Goal: Information Seeking & Learning: Learn about a topic

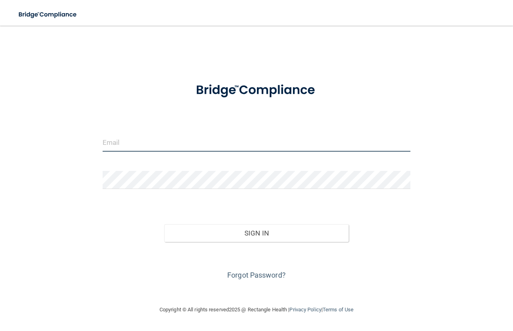
click at [128, 137] on input "email" at bounding box center [257, 143] width 308 height 18
type input "b"
type input "[EMAIL_ADDRESS][DOMAIN_NAME]"
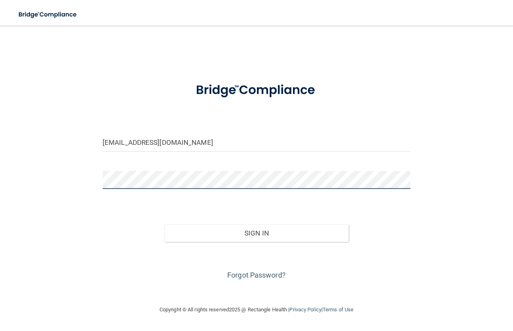
click at [164, 224] on button "Sign In" at bounding box center [256, 233] width 185 height 18
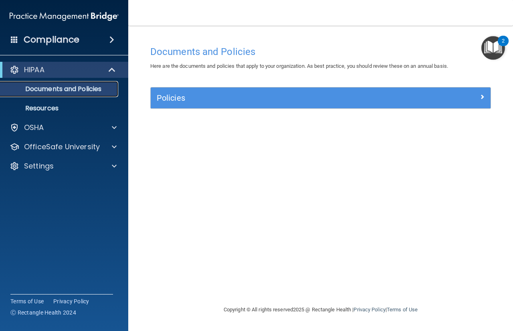
click at [88, 88] on p "Documents and Policies" at bounding box center [59, 89] width 109 height 8
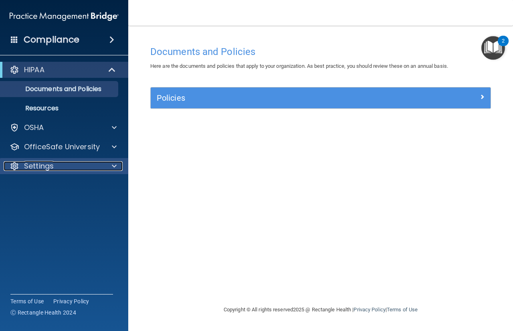
click at [116, 164] on span at bounding box center [114, 166] width 5 height 10
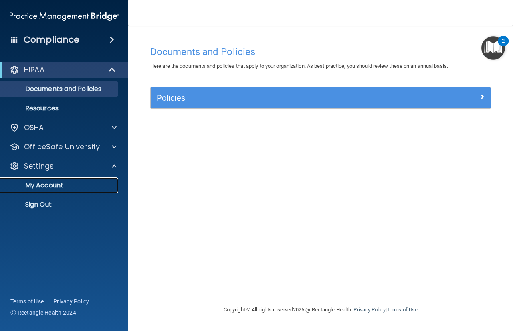
click at [87, 184] on p "My Account" at bounding box center [59, 185] width 109 height 8
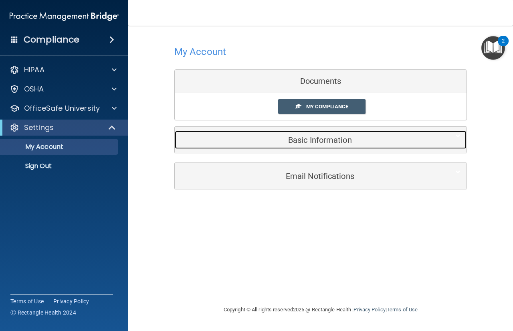
click at [302, 140] on h5 "Basic Information" at bounding box center [308, 140] width 255 height 9
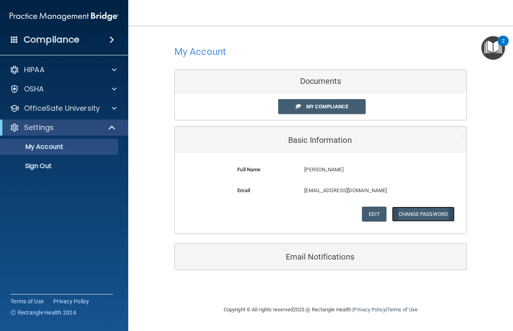
click at [419, 212] on button "Change Password" at bounding box center [423, 213] width 63 height 15
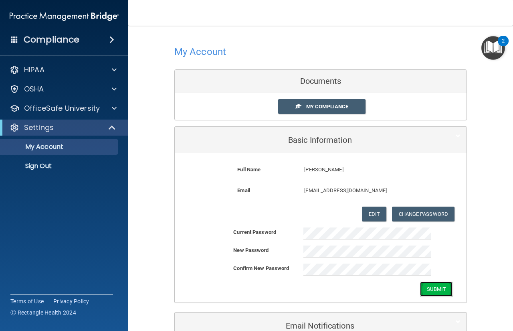
click at [431, 292] on button "Submit" at bounding box center [436, 288] width 32 height 15
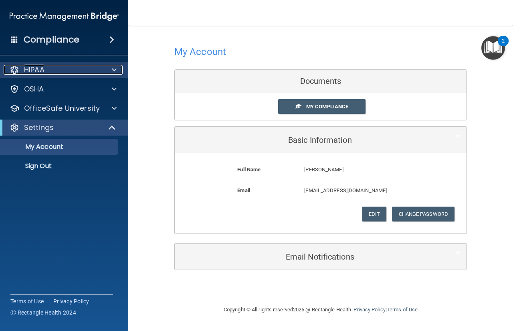
click at [114, 71] on span at bounding box center [114, 70] width 5 height 10
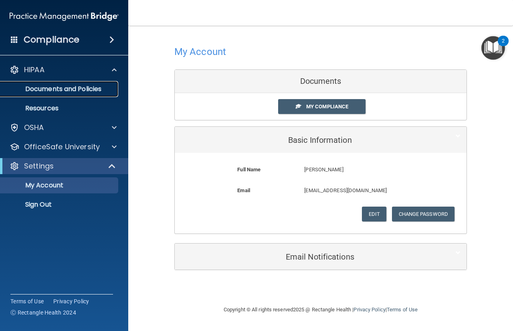
click at [97, 88] on p "Documents and Policies" at bounding box center [59, 89] width 109 height 8
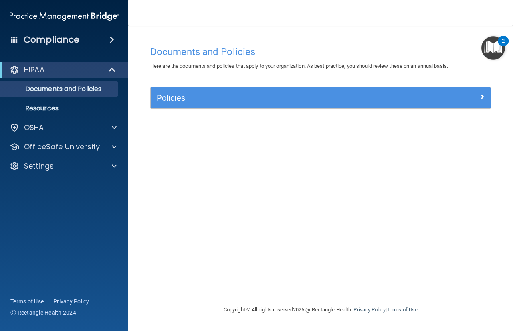
click at [498, 44] on img "Open Resource Center, 2 new notifications" at bounding box center [493, 48] width 24 height 24
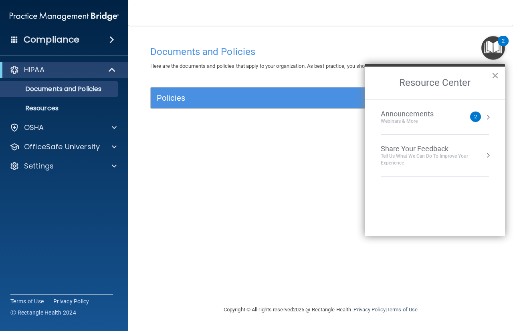
click at [419, 115] on div "Announcements" at bounding box center [415, 113] width 69 height 9
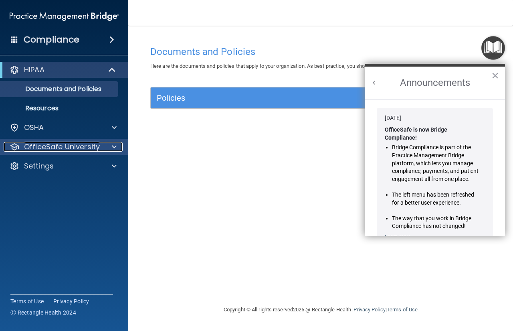
click at [61, 144] on p "OfficeSafe University" at bounding box center [62, 147] width 76 height 10
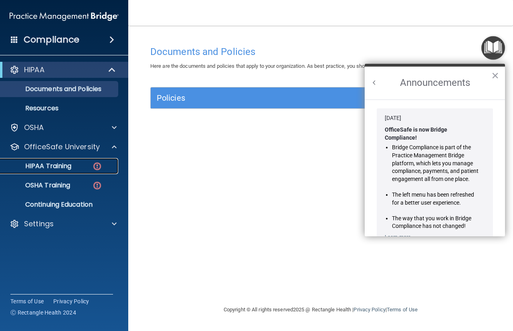
click at [60, 170] on p "HIPAA Training" at bounding box center [38, 166] width 66 height 8
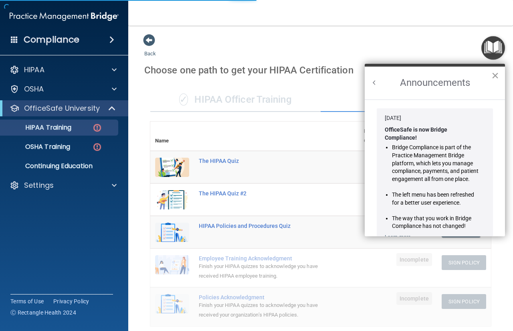
click at [495, 73] on button "×" at bounding box center [496, 75] width 8 height 13
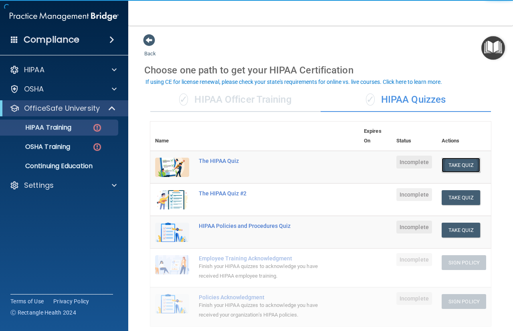
click at [459, 165] on button "Take Quiz" at bounding box center [461, 165] width 38 height 15
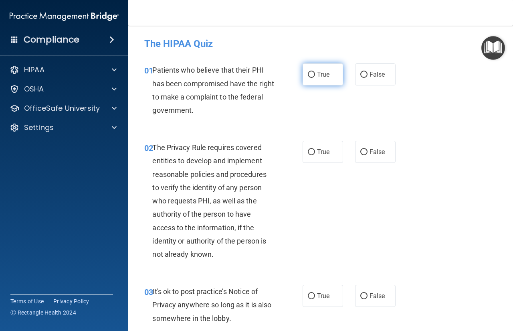
click at [323, 73] on span "True" at bounding box center [323, 75] width 12 height 8
click at [315, 73] on input "True" at bounding box center [311, 75] width 7 height 6
radio input "true"
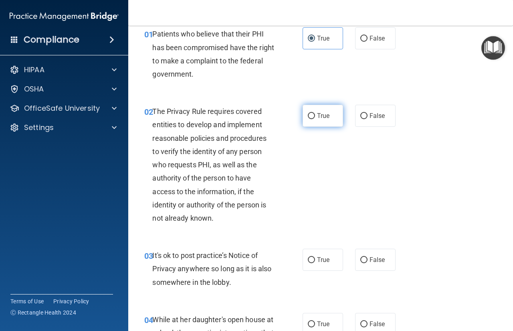
scroll to position [80, 0]
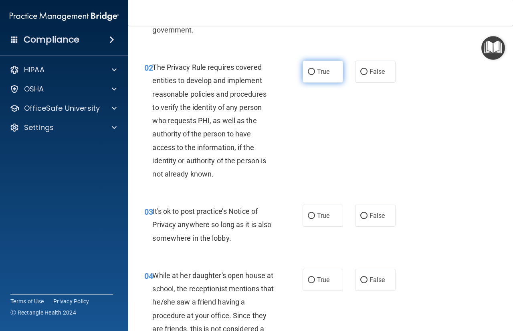
click at [309, 65] on label "True" at bounding box center [323, 72] width 40 height 22
click at [309, 69] on input "True" at bounding box center [311, 72] width 7 height 6
radio input "true"
click at [374, 214] on span "False" at bounding box center [378, 216] width 16 height 8
click at [368, 214] on input "False" at bounding box center [363, 216] width 7 height 6
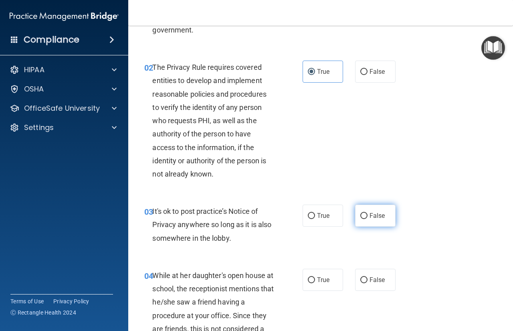
radio input "true"
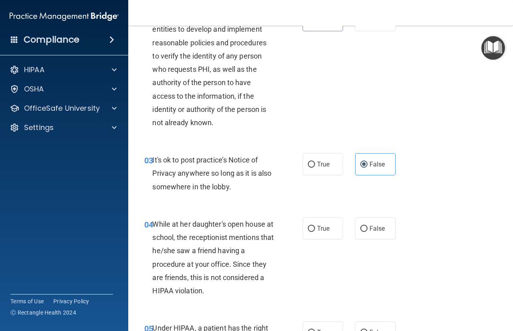
scroll to position [160, 0]
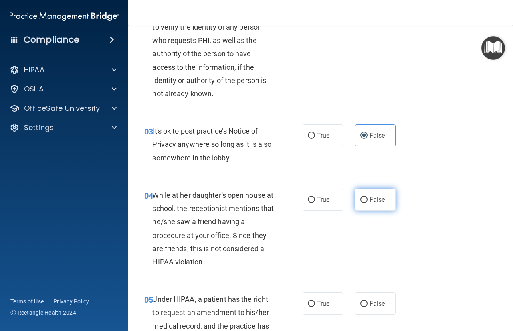
click at [376, 200] on span "False" at bounding box center [378, 200] width 16 height 8
click at [368, 200] on input "False" at bounding box center [363, 200] width 7 height 6
radio input "true"
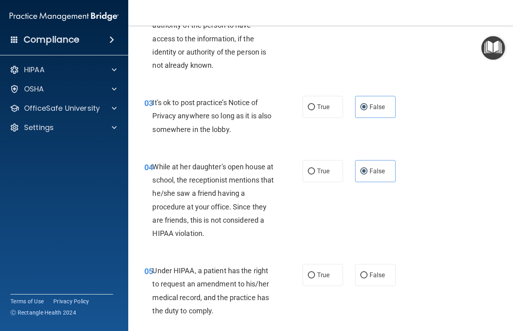
scroll to position [200, 0]
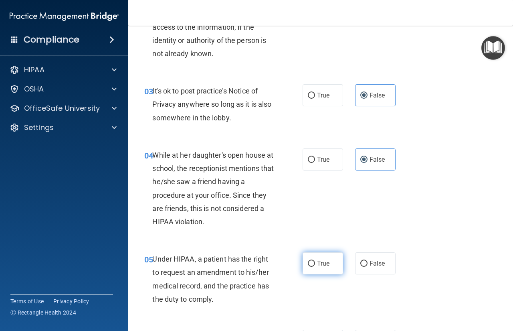
click at [310, 265] on input "True" at bounding box center [311, 264] width 7 height 6
radio input "true"
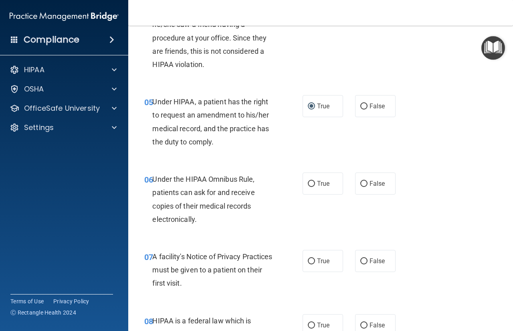
scroll to position [361, 0]
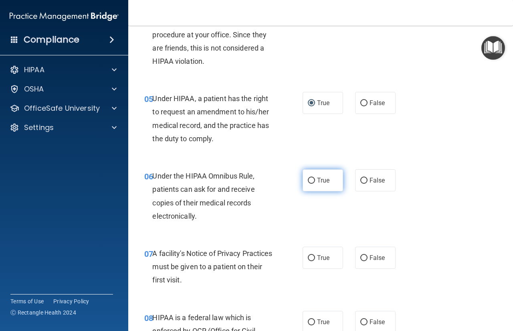
click at [317, 180] on span "True" at bounding box center [323, 180] width 12 height 8
click at [315, 180] on input "True" at bounding box center [311, 181] width 7 height 6
radio input "true"
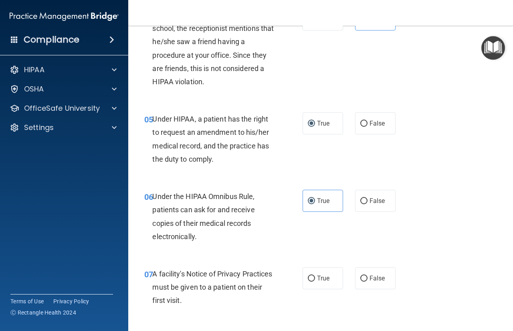
scroll to position [321, 0]
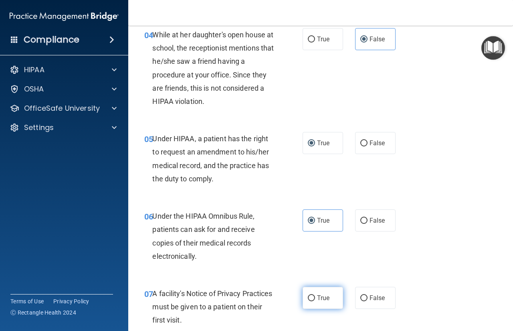
click at [314, 296] on label "True" at bounding box center [323, 298] width 40 height 22
click at [314, 296] on input "True" at bounding box center [311, 298] width 7 height 6
radio input "true"
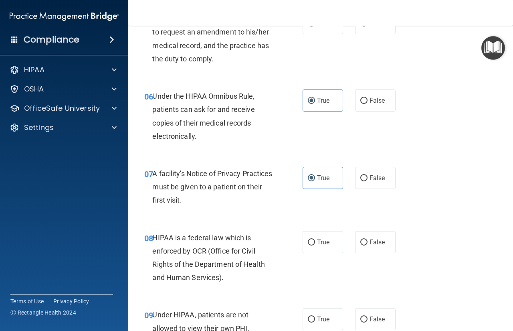
scroll to position [441, 0]
click at [308, 244] on input "True" at bounding box center [311, 242] width 7 height 6
radio input "true"
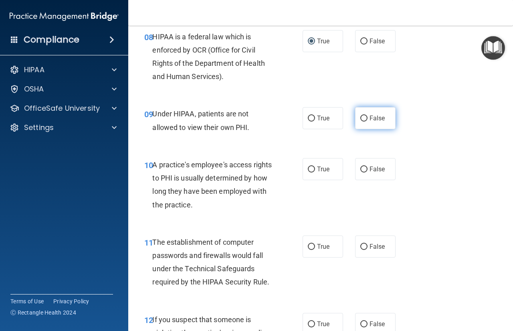
click at [376, 121] on span "False" at bounding box center [378, 118] width 16 height 8
click at [368, 121] on input "False" at bounding box center [363, 118] width 7 height 6
radio input "true"
drag, startPoint x: 381, startPoint y: 180, endPoint x: 375, endPoint y: 175, distance: 7.7
click at [379, 178] on div "10 A practice's employee's access rights to PHI is usually determined by how lo…" at bounding box center [320, 186] width 365 height 77
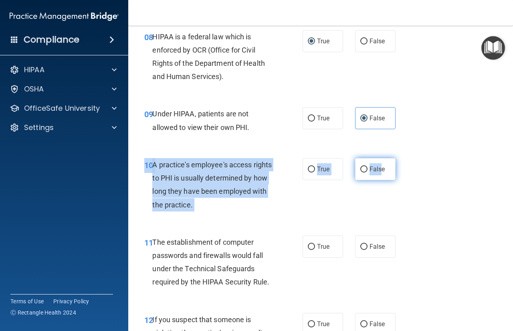
click at [375, 175] on label "False" at bounding box center [375, 169] width 40 height 22
click at [368, 172] on input "False" at bounding box center [363, 169] width 7 height 6
radio input "true"
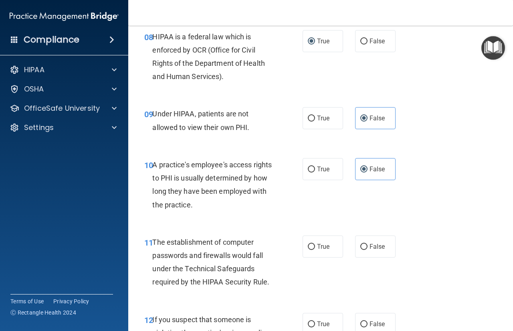
scroll to position [682, 0]
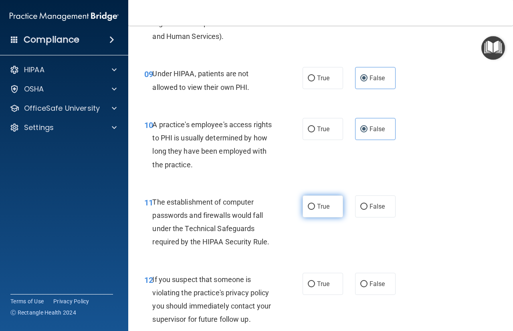
click at [309, 205] on input "True" at bounding box center [311, 207] width 7 height 6
radio input "true"
click at [315, 276] on label "True" at bounding box center [323, 284] width 40 height 22
click at [315, 281] on input "True" at bounding box center [311, 284] width 7 height 6
radio input "true"
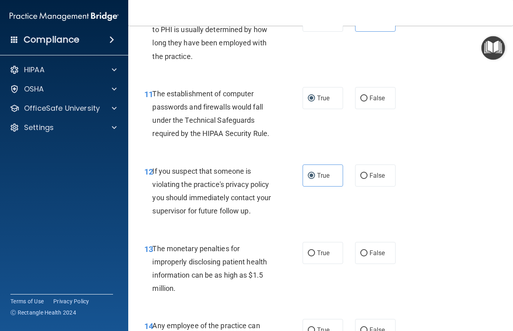
scroll to position [922, 0]
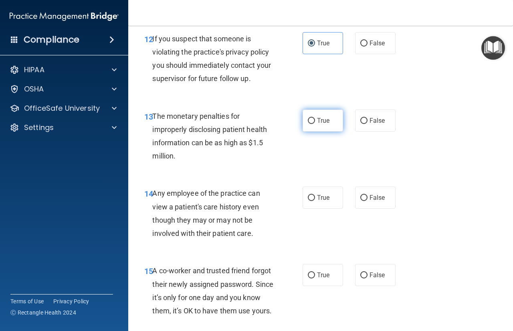
click at [313, 125] on label "True" at bounding box center [323, 120] width 40 height 22
click at [313, 124] on input "True" at bounding box center [311, 121] width 7 height 6
radio input "true"
click at [361, 204] on label "False" at bounding box center [375, 197] width 40 height 22
click at [361, 201] on input "False" at bounding box center [363, 198] width 7 height 6
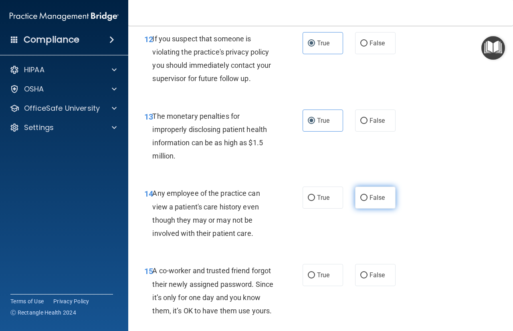
radio input "true"
click at [365, 271] on label "False" at bounding box center [375, 275] width 40 height 22
click at [365, 272] on input "False" at bounding box center [363, 275] width 7 height 6
radio input "true"
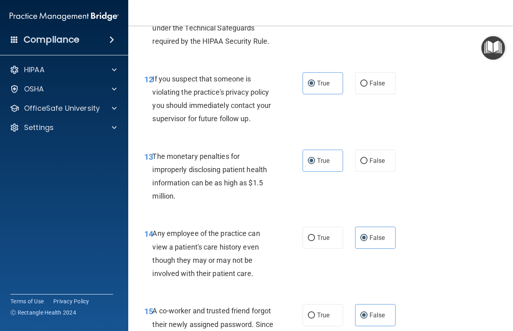
scroll to position [1082, 0]
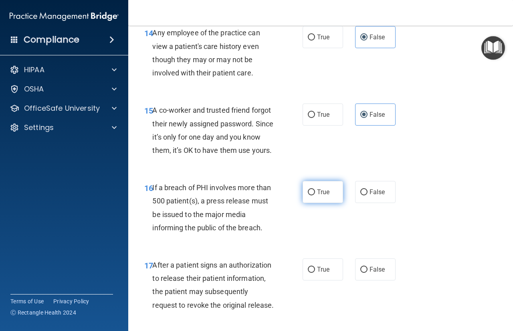
click at [326, 200] on label "True" at bounding box center [323, 192] width 40 height 22
click at [315, 195] on input "True" at bounding box center [311, 192] width 7 height 6
radio input "true"
click at [303, 280] on label "True" at bounding box center [323, 269] width 40 height 22
click at [308, 273] on input "True" at bounding box center [311, 270] width 7 height 6
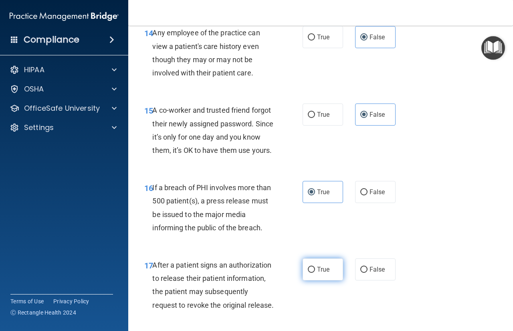
radio input "true"
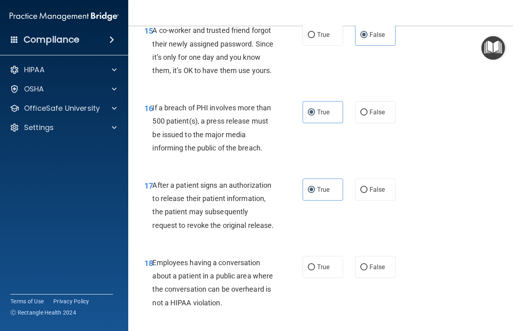
scroll to position [1163, 0]
click at [371, 277] on label "False" at bounding box center [375, 266] width 40 height 22
click at [368, 270] on input "False" at bounding box center [363, 267] width 7 height 6
radio input "true"
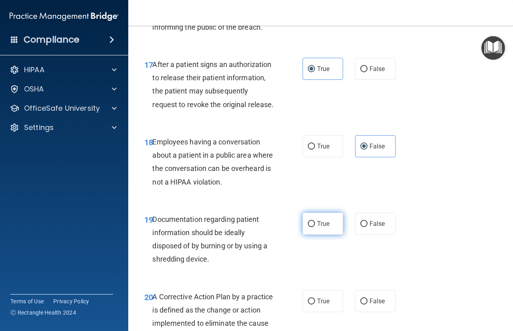
click at [314, 235] on label "True" at bounding box center [323, 223] width 40 height 22
click at [314, 227] on input "True" at bounding box center [311, 224] width 7 height 6
radio input "true"
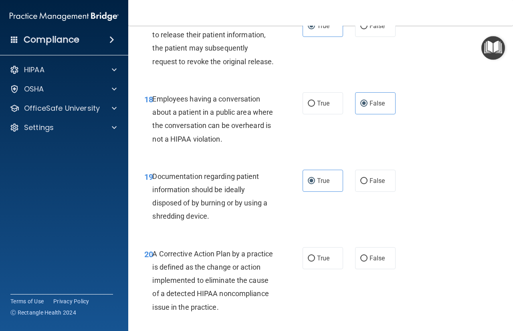
scroll to position [1323, 0]
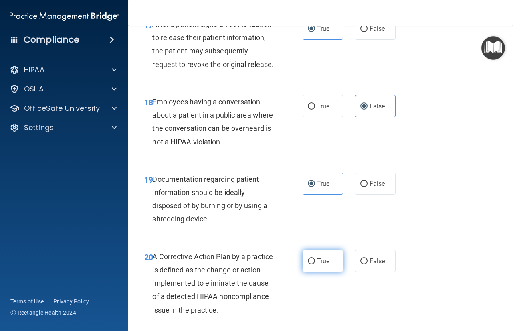
click at [322, 265] on span "True" at bounding box center [323, 261] width 12 height 8
click at [315, 264] on input "True" at bounding box center [311, 261] width 7 height 6
radio input "true"
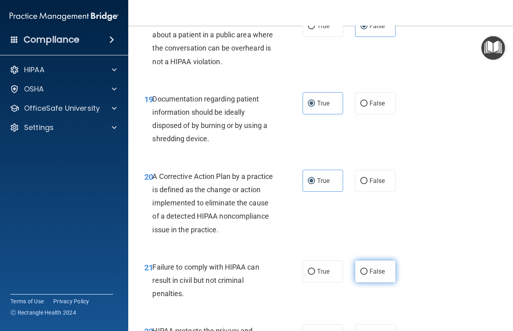
click at [375, 282] on label "False" at bounding box center [375, 271] width 40 height 22
click at [368, 275] on input "False" at bounding box center [363, 272] width 7 height 6
radio input "true"
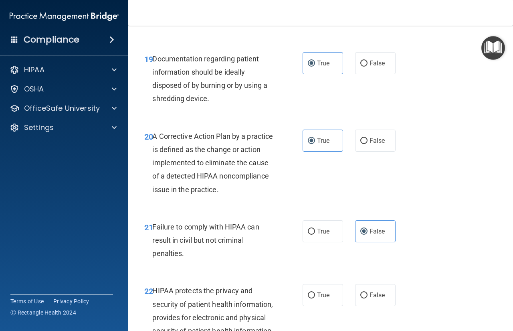
scroll to position [1483, 0]
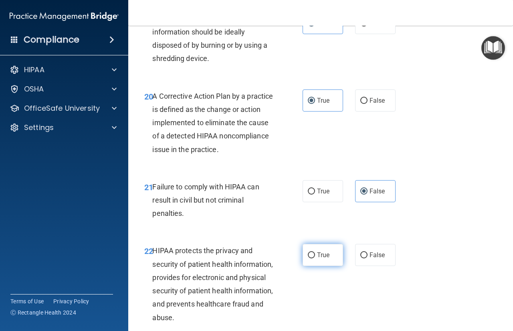
click at [324, 266] on label "True" at bounding box center [323, 255] width 40 height 22
click at [315, 258] on input "True" at bounding box center [311, 255] width 7 height 6
radio input "true"
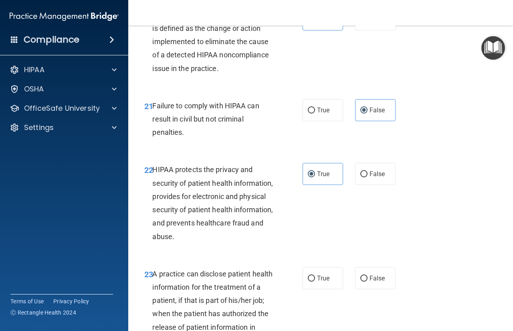
scroll to position [1564, 0]
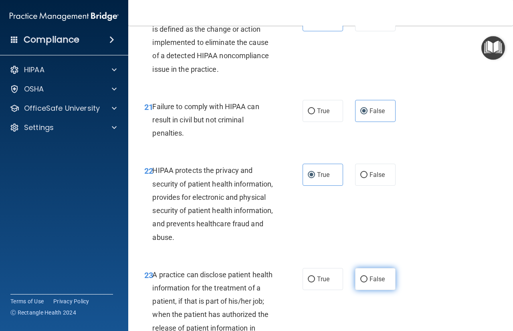
click at [370, 283] on span "False" at bounding box center [378, 279] width 16 height 8
click at [368, 282] on input "False" at bounding box center [363, 279] width 7 height 6
radio input "true"
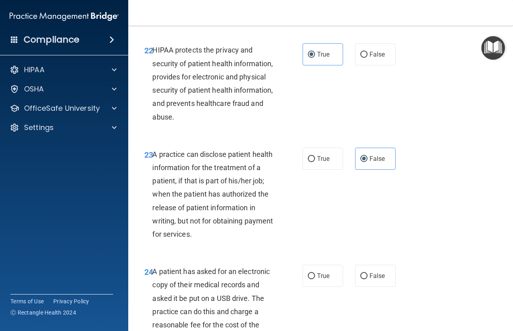
scroll to position [1724, 0]
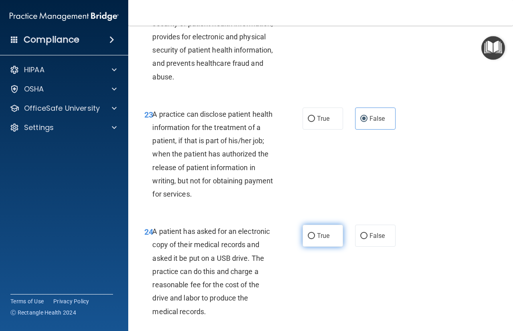
click at [317, 239] on span "True" at bounding box center [323, 236] width 12 height 8
click at [315, 239] on input "True" at bounding box center [311, 236] width 7 height 6
radio input "true"
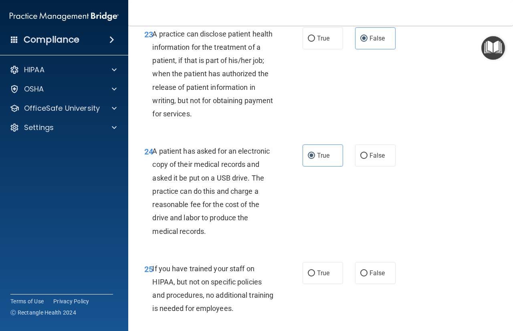
scroll to position [1844, 0]
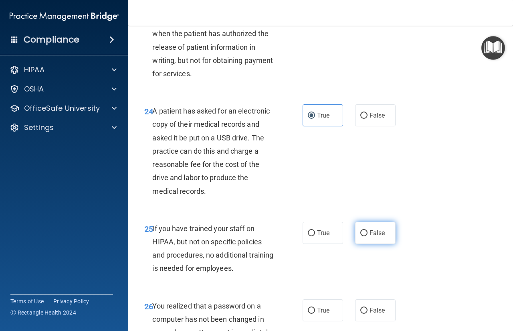
click at [381, 244] on label "False" at bounding box center [375, 233] width 40 height 22
click at [368, 236] on input "False" at bounding box center [363, 233] width 7 height 6
radio input "true"
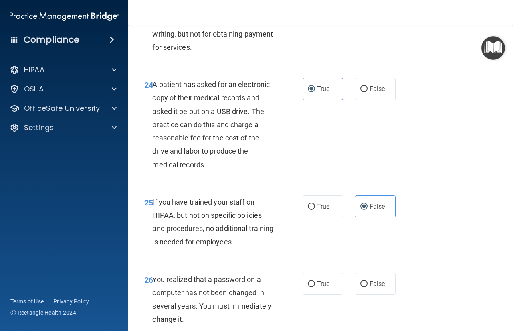
scroll to position [1884, 0]
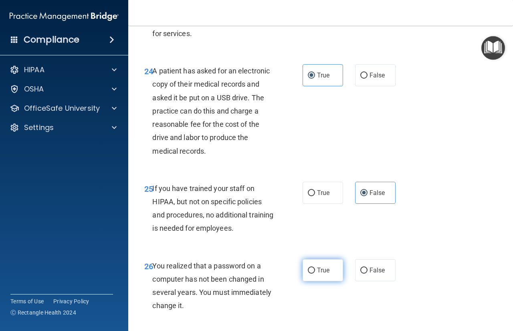
click at [310, 281] on label "True" at bounding box center [323, 270] width 40 height 22
click at [310, 273] on input "True" at bounding box center [311, 270] width 7 height 6
radio input "true"
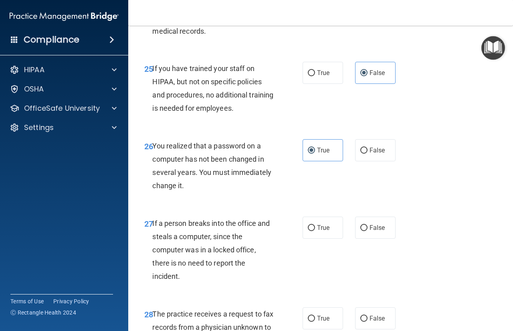
scroll to position [2005, 0]
click at [368, 238] on label "False" at bounding box center [375, 227] width 40 height 22
click at [368, 231] on input "False" at bounding box center [363, 228] width 7 height 6
radio input "true"
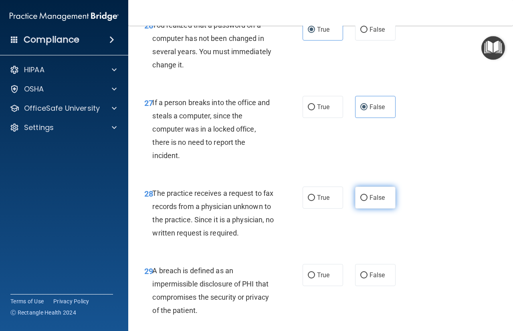
click at [386, 208] on label "False" at bounding box center [375, 197] width 40 height 22
click at [368, 201] on input "False" at bounding box center [363, 198] width 7 height 6
radio input "true"
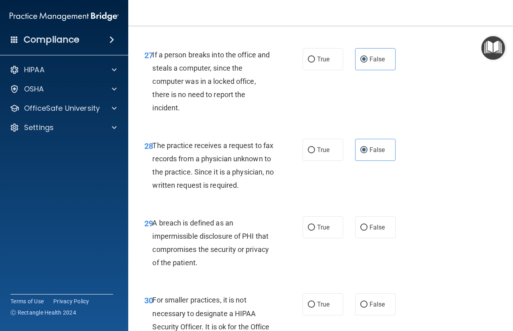
scroll to position [2205, 0]
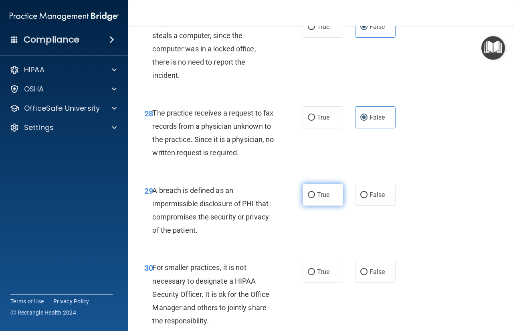
click at [318, 198] on span "True" at bounding box center [323, 195] width 12 height 8
click at [315, 198] on input "True" at bounding box center [311, 195] width 7 height 6
radio input "true"
click at [372, 275] on span "False" at bounding box center [378, 272] width 16 height 8
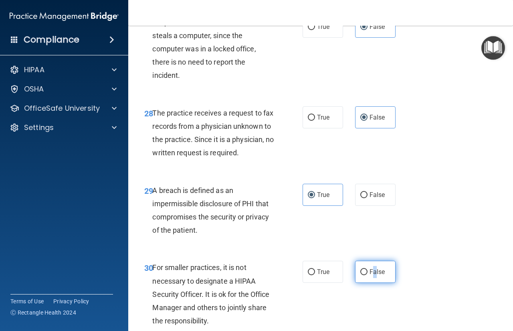
click at [363, 275] on input "False" at bounding box center [363, 272] width 7 height 6
radio input "true"
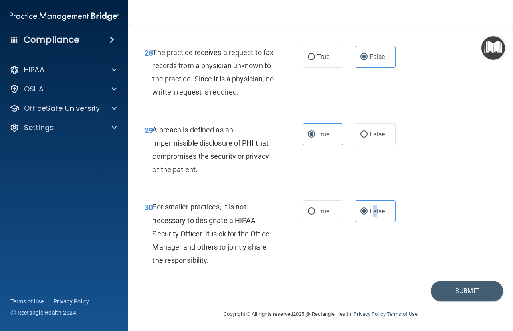
scroll to position [2308, 0]
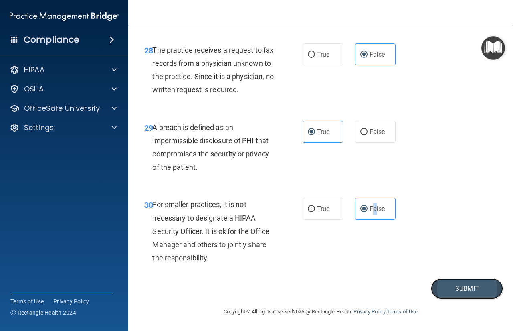
click at [453, 288] on button "Submit" at bounding box center [467, 288] width 72 height 20
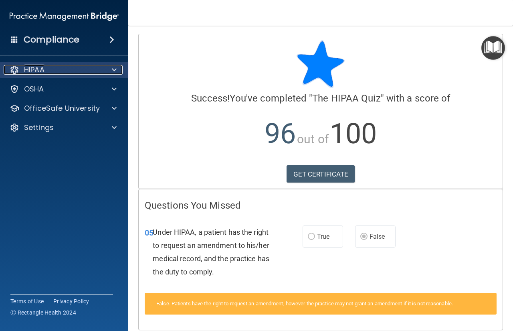
click at [112, 71] on span at bounding box center [114, 70] width 5 height 10
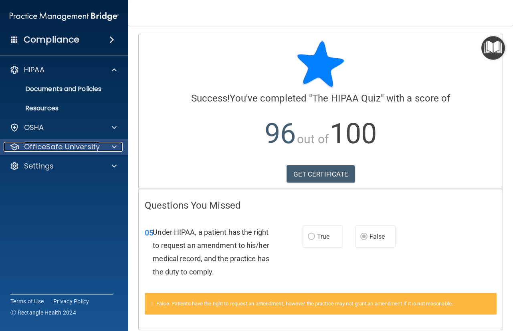
click at [113, 144] on span at bounding box center [114, 147] width 5 height 10
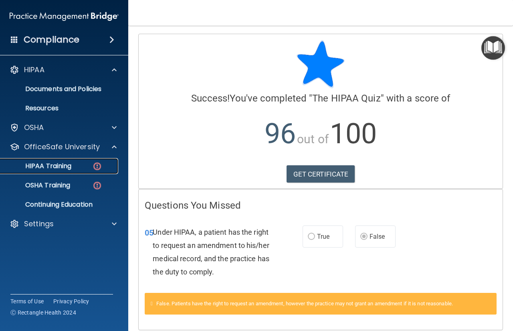
click at [73, 166] on div "HIPAA Training" at bounding box center [59, 166] width 109 height 8
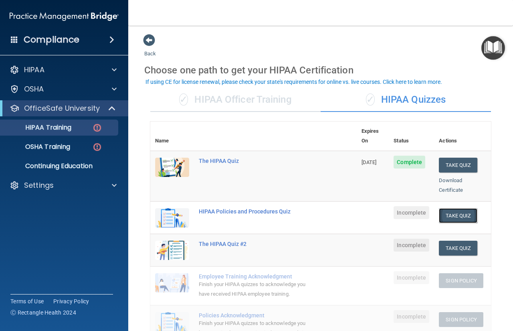
click at [456, 209] on button "Take Quiz" at bounding box center [458, 215] width 38 height 15
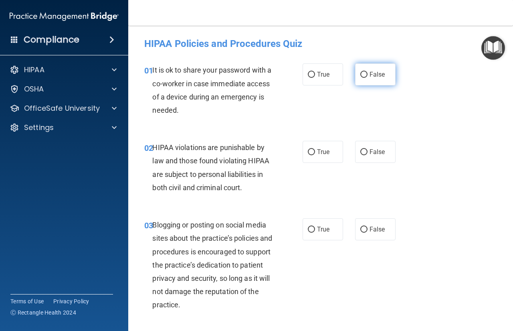
click at [372, 84] on label "False" at bounding box center [375, 74] width 40 height 22
click at [368, 78] on input "False" at bounding box center [363, 75] width 7 height 6
radio input "true"
click at [317, 153] on span "True" at bounding box center [323, 152] width 12 height 8
click at [315, 153] on input "True" at bounding box center [311, 152] width 7 height 6
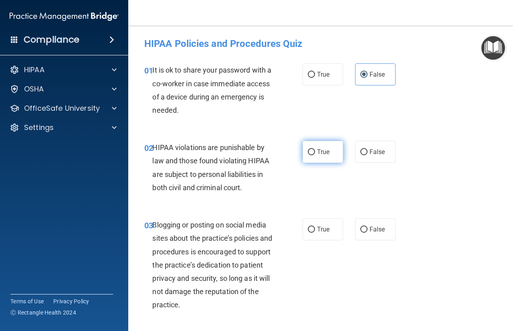
radio input "true"
click at [386, 232] on label "False" at bounding box center [375, 229] width 40 height 22
click at [368, 232] on input "False" at bounding box center [363, 230] width 7 height 6
radio input "true"
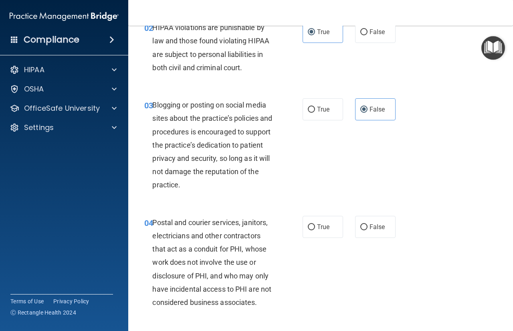
scroll to position [120, 0]
click at [312, 225] on input "True" at bounding box center [311, 227] width 7 height 6
radio input "true"
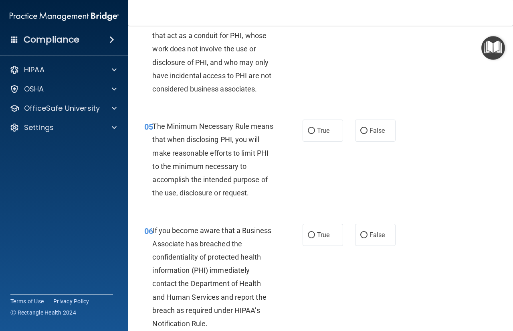
scroll to position [361, 0]
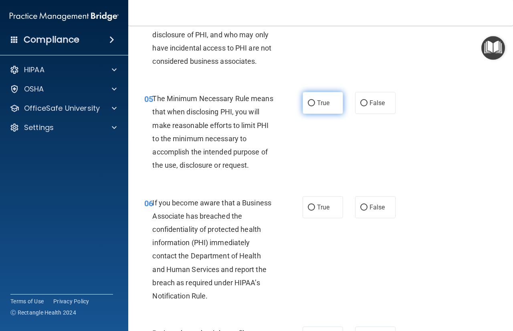
click at [311, 102] on input "True" at bounding box center [311, 103] width 7 height 6
radio input "true"
click at [361, 210] on input "False" at bounding box center [363, 207] width 7 height 6
radio input "true"
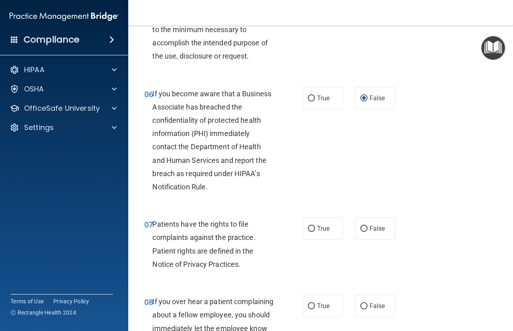
scroll to position [481, 0]
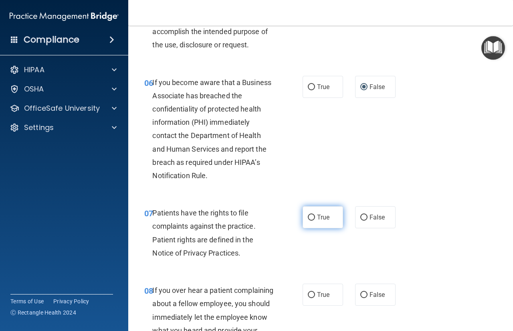
click at [323, 216] on span "True" at bounding box center [323, 217] width 12 height 8
click at [315, 216] on input "True" at bounding box center [311, 217] width 7 height 6
radio input "true"
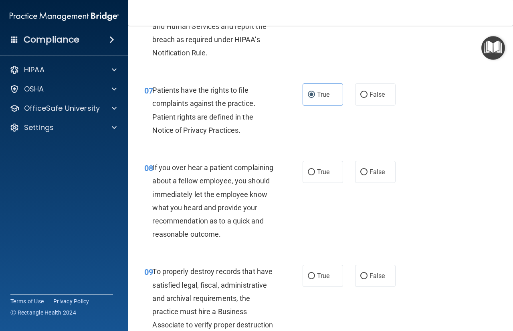
scroll to position [601, 0]
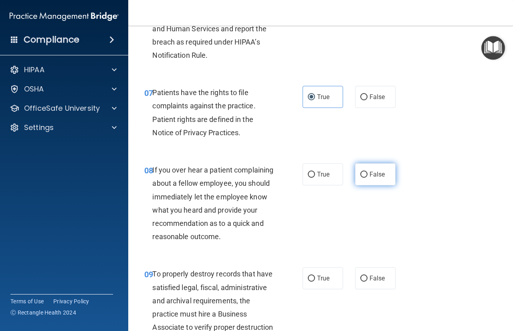
click at [378, 182] on label "False" at bounding box center [375, 174] width 40 height 22
click at [368, 178] on input "False" at bounding box center [363, 175] width 7 height 6
radio input "true"
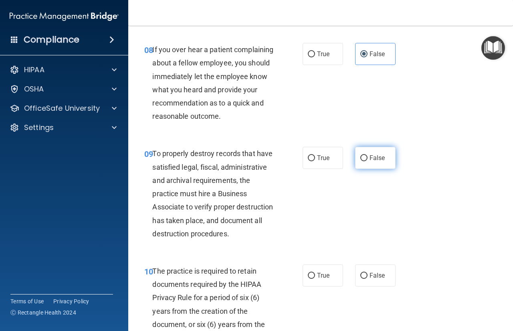
click at [360, 161] on input "False" at bounding box center [363, 158] width 7 height 6
radio input "true"
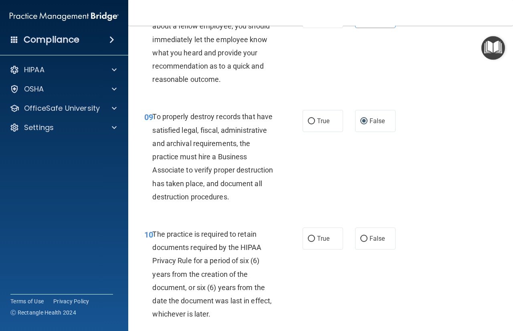
scroll to position [762, 0]
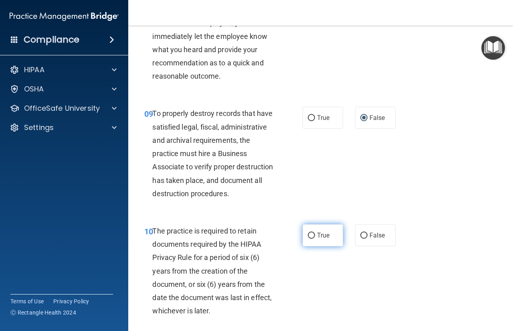
click at [316, 246] on label "True" at bounding box center [323, 235] width 40 height 22
click at [315, 239] on input "True" at bounding box center [311, 236] width 7 height 6
radio input "true"
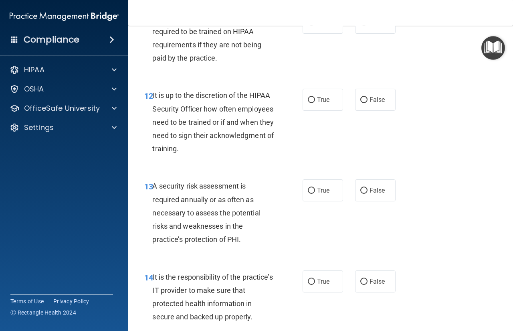
scroll to position [1082, 0]
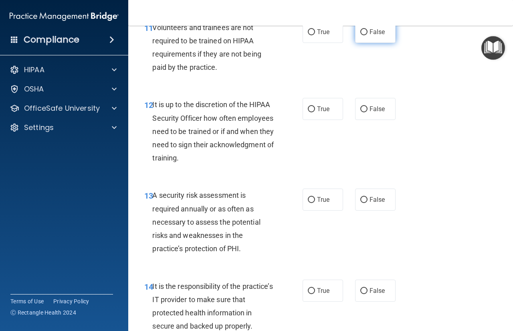
click at [360, 35] on input "False" at bounding box center [363, 32] width 7 height 6
radio input "true"
click at [378, 120] on label "False" at bounding box center [375, 109] width 40 height 22
click at [368, 112] on input "False" at bounding box center [363, 109] width 7 height 6
radio input "true"
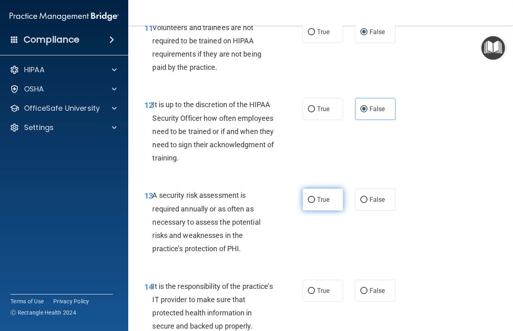
click at [317, 203] on span "True" at bounding box center [323, 200] width 12 height 8
click at [315, 203] on input "True" at bounding box center [311, 200] width 7 height 6
radio input "true"
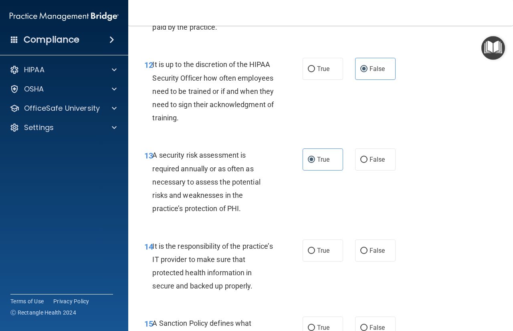
scroll to position [1123, 0]
click at [378, 261] on label "False" at bounding box center [375, 250] width 40 height 22
click at [368, 254] on input "False" at bounding box center [363, 251] width 7 height 6
radio input "true"
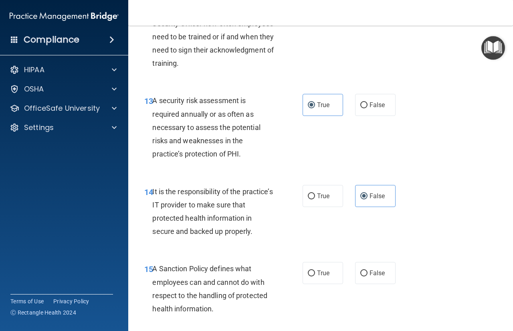
scroll to position [1203, 0]
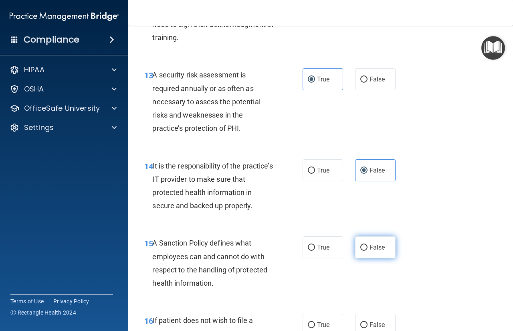
click at [373, 258] on label "False" at bounding box center [375, 247] width 40 height 22
click at [368, 251] on input "False" at bounding box center [363, 248] width 7 height 6
radio input "true"
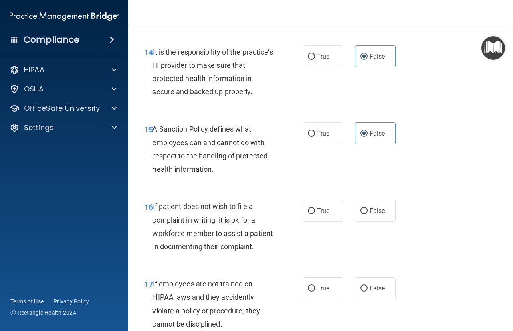
scroll to position [1323, 0]
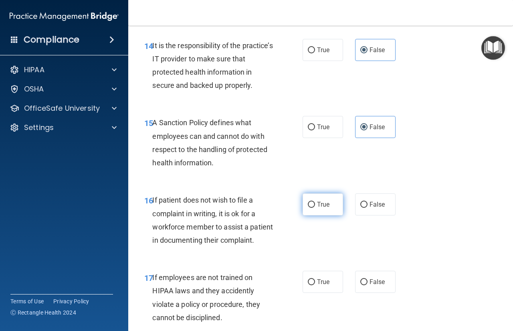
click at [318, 208] on span "True" at bounding box center [323, 204] width 12 height 8
click at [315, 208] on input "True" at bounding box center [311, 205] width 7 height 6
radio input "true"
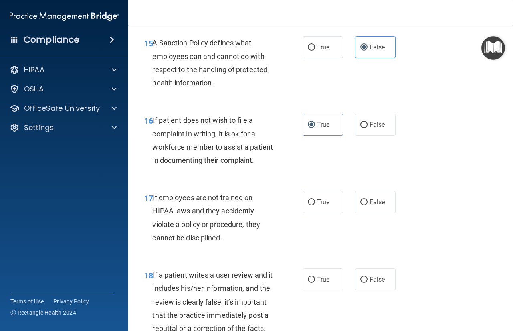
scroll to position [1403, 0]
click at [360, 205] on input "False" at bounding box center [363, 202] width 7 height 6
radio input "true"
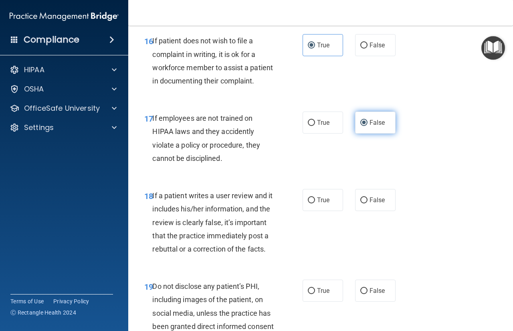
scroll to position [1483, 0]
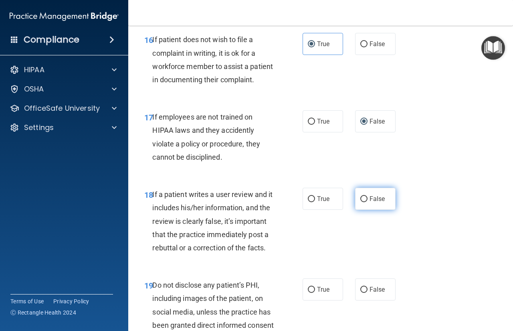
click at [374, 202] on span "False" at bounding box center [378, 199] width 16 height 8
click at [368, 202] on input "False" at bounding box center [363, 199] width 7 height 6
radio input "true"
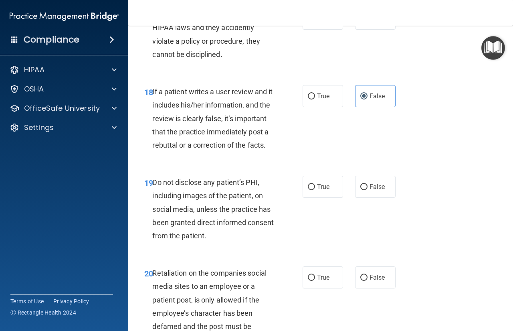
scroll to position [1644, 0]
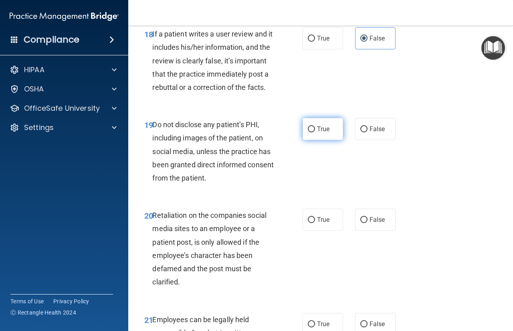
click at [317, 133] on span "True" at bounding box center [323, 129] width 12 height 8
click at [315, 132] on input "True" at bounding box center [311, 129] width 7 height 6
radio input "true"
click at [363, 223] on input "False" at bounding box center [363, 220] width 7 height 6
radio input "true"
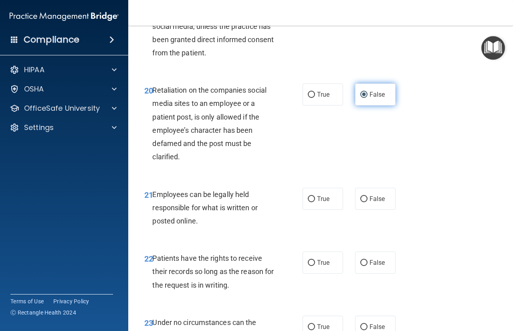
scroll to position [1764, 0]
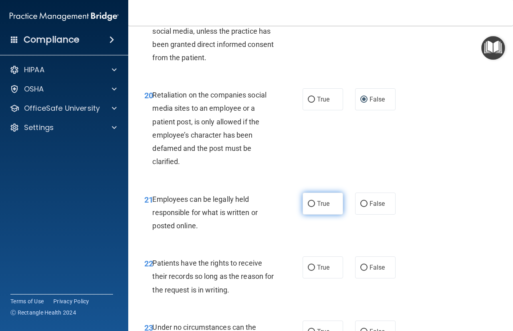
click at [318, 214] on label "True" at bounding box center [323, 203] width 40 height 22
click at [315, 207] on input "True" at bounding box center [311, 204] width 7 height 6
radio input "true"
click at [374, 271] on span "False" at bounding box center [378, 267] width 16 height 8
click at [368, 271] on input "False" at bounding box center [363, 268] width 7 height 6
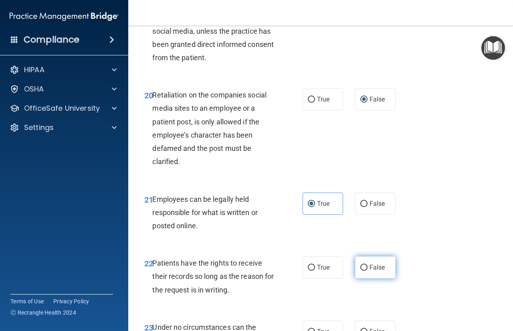
radio input "true"
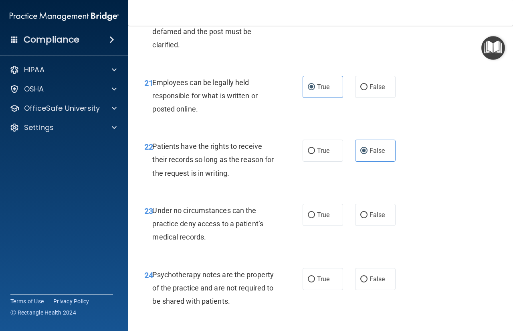
scroll to position [1884, 0]
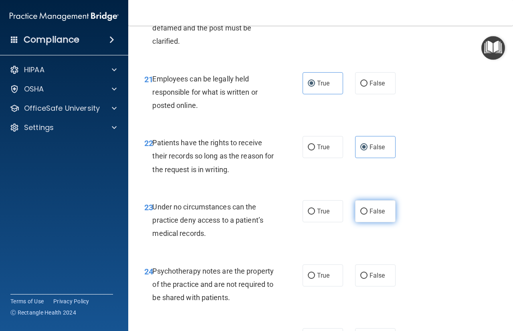
click at [372, 215] on span "False" at bounding box center [378, 211] width 16 height 8
click at [368, 214] on input "False" at bounding box center [363, 211] width 7 height 6
radio input "true"
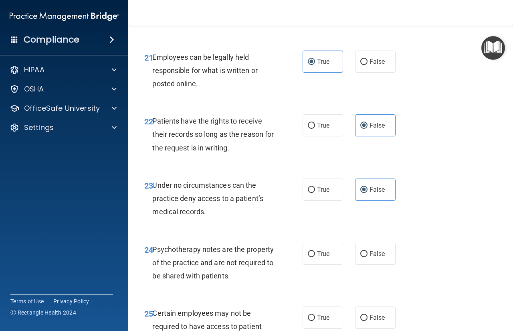
scroll to position [1924, 0]
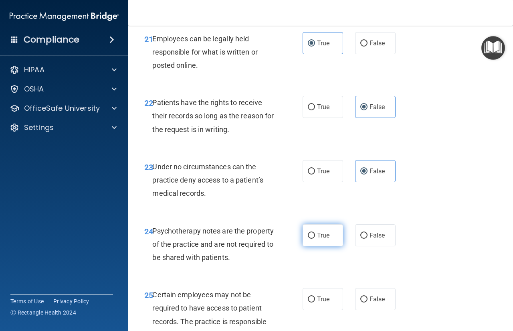
click at [310, 246] on label "True" at bounding box center [323, 235] width 40 height 22
click at [310, 239] on input "True" at bounding box center [311, 236] width 7 height 6
radio input "true"
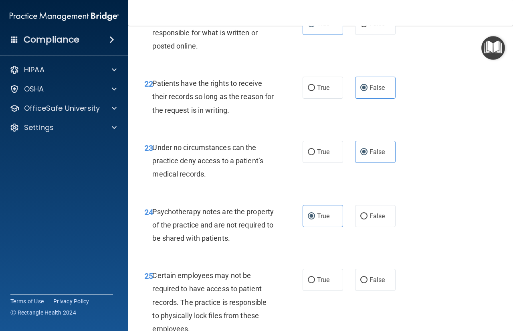
scroll to position [2005, 0]
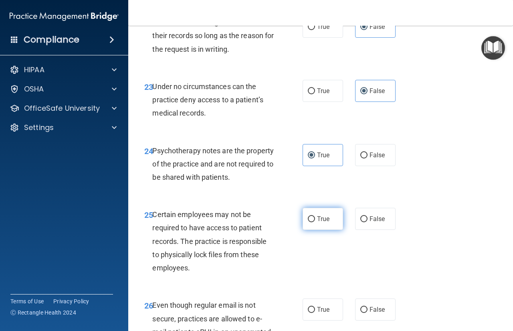
click at [319, 223] on span "True" at bounding box center [323, 219] width 12 height 8
click at [315, 222] on input "True" at bounding box center [311, 219] width 7 height 6
radio input "true"
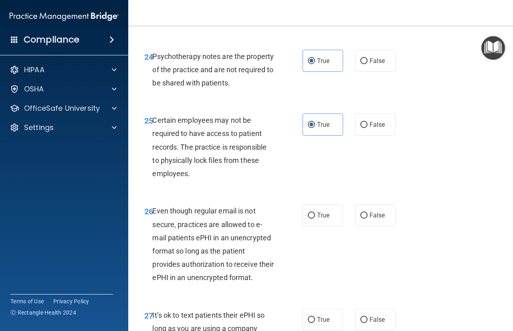
scroll to position [2125, 0]
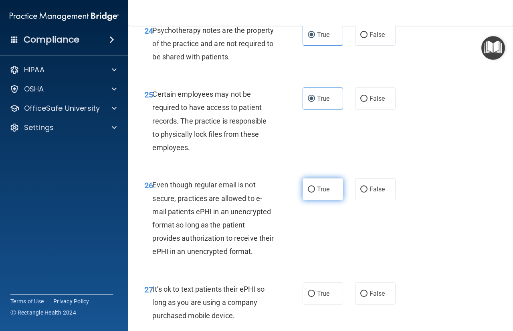
click at [318, 193] on span "True" at bounding box center [323, 189] width 12 height 8
click at [315, 192] on input "True" at bounding box center [311, 189] width 7 height 6
radio input "true"
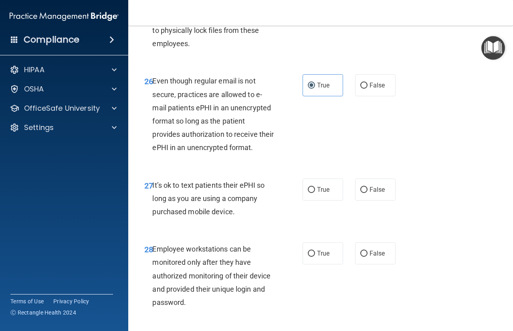
scroll to position [2245, 0]
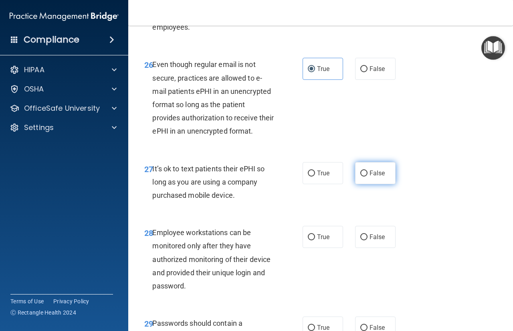
click at [371, 184] on label "False" at bounding box center [375, 173] width 40 height 22
click at [368, 176] on input "False" at bounding box center [363, 173] width 7 height 6
radio input "true"
click at [370, 241] on span "False" at bounding box center [378, 237] width 16 height 8
click at [368, 240] on input "False" at bounding box center [363, 237] width 7 height 6
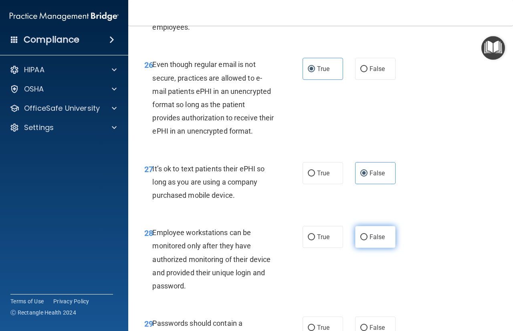
radio input "true"
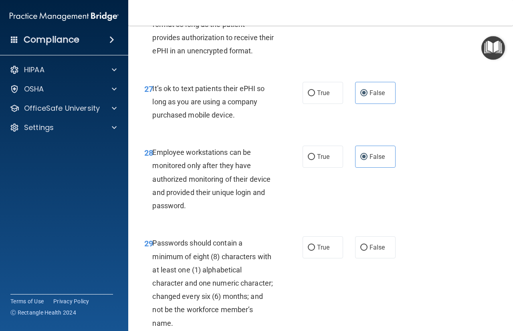
scroll to position [2365, 0]
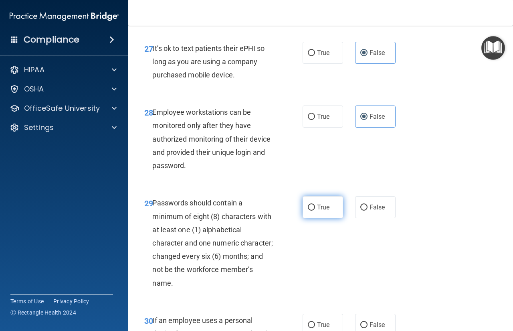
click at [318, 211] on span "True" at bounding box center [323, 207] width 12 height 8
click at [315, 210] on input "True" at bounding box center [311, 207] width 7 height 6
radio input "true"
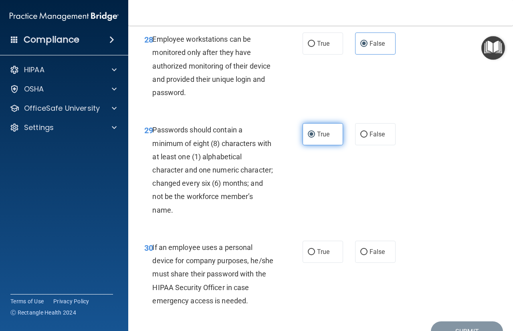
scroll to position [2526, 0]
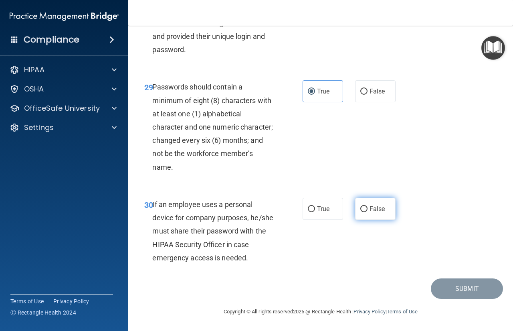
click at [380, 211] on label "False" at bounding box center [375, 209] width 40 height 22
click at [368, 211] on input "False" at bounding box center [363, 209] width 7 height 6
radio input "true"
click at [459, 294] on button "Submit" at bounding box center [467, 288] width 72 height 20
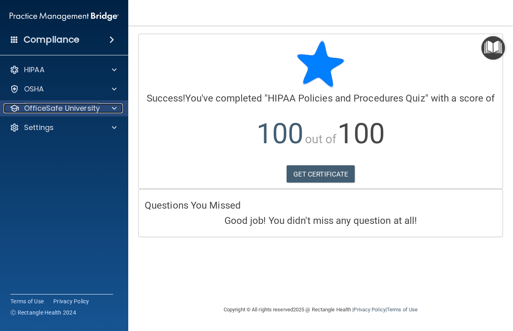
click at [114, 111] on span at bounding box center [114, 108] width 5 height 10
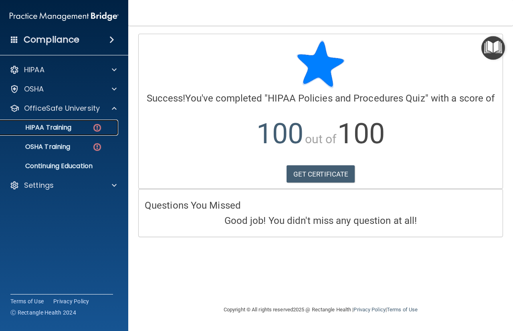
click at [83, 127] on div "HIPAA Training" at bounding box center [59, 127] width 109 height 8
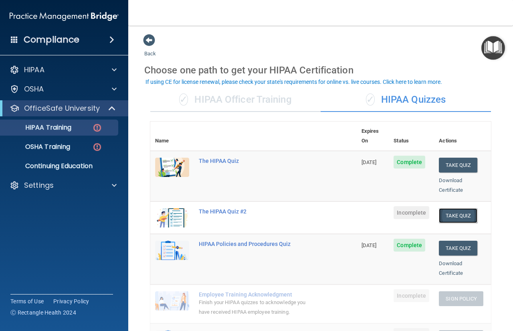
click at [457, 208] on button "Take Quiz" at bounding box center [458, 215] width 38 height 15
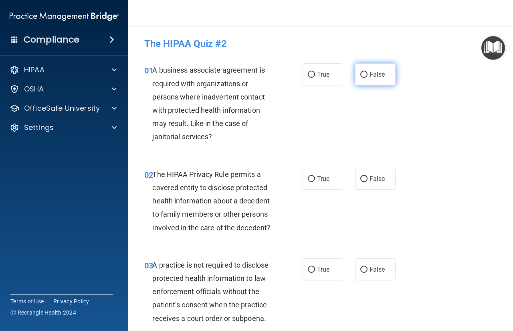
click at [361, 74] on input "False" at bounding box center [363, 75] width 7 height 6
radio input "true"
click at [313, 175] on label "True" at bounding box center [323, 179] width 40 height 22
click at [313, 176] on input "True" at bounding box center [311, 179] width 7 height 6
radio input "true"
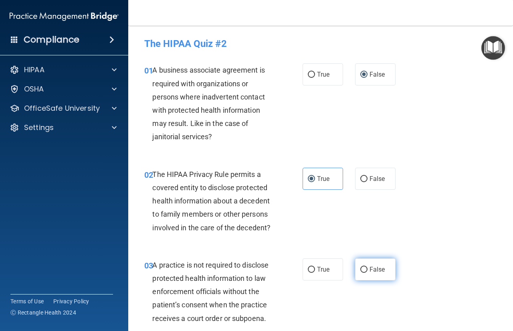
click at [384, 274] on label "False" at bounding box center [375, 269] width 40 height 22
click at [368, 273] on input "False" at bounding box center [363, 270] width 7 height 6
radio input "true"
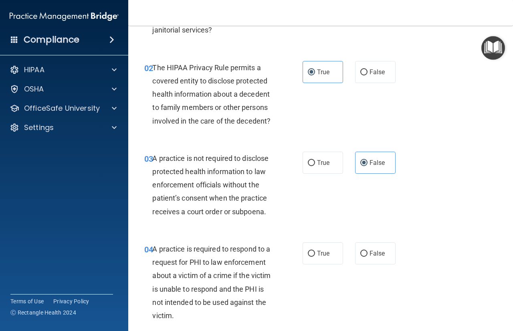
scroll to position [120, 0]
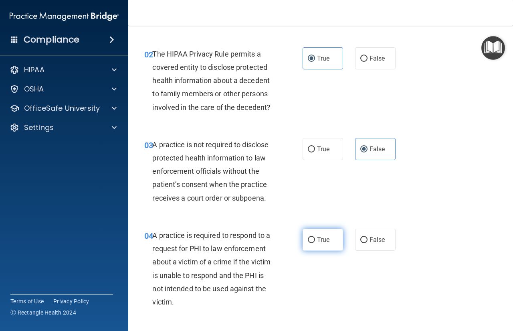
click at [324, 240] on span "True" at bounding box center [323, 240] width 12 height 8
click at [315, 240] on input "True" at bounding box center [311, 240] width 7 height 6
radio input "true"
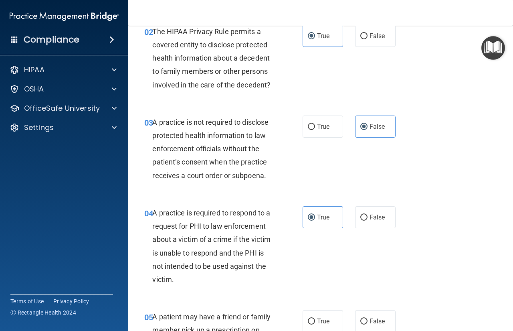
scroll to position [160, 0]
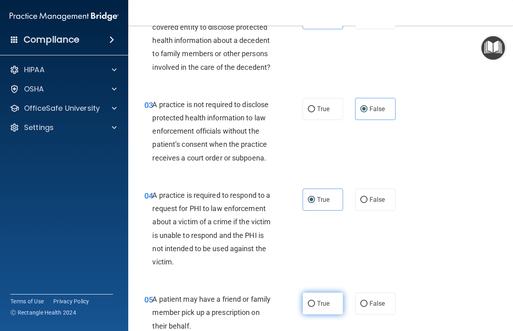
click at [317, 306] on span "True" at bounding box center [323, 303] width 12 height 8
click at [315, 306] on input "True" at bounding box center [311, 304] width 7 height 6
radio input "true"
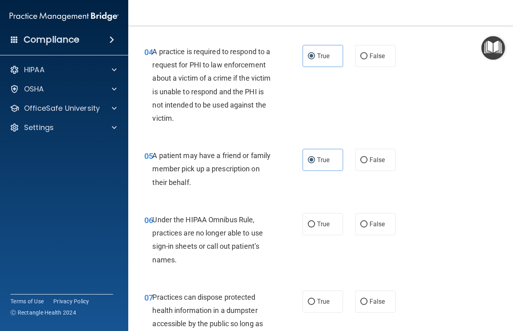
scroll to position [321, 0]
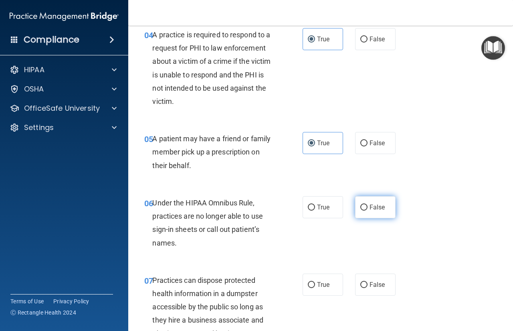
click at [376, 207] on span "False" at bounding box center [378, 207] width 16 height 8
click at [368, 207] on input "False" at bounding box center [363, 207] width 7 height 6
radio input "true"
click at [384, 284] on label "False" at bounding box center [375, 284] width 40 height 22
click at [368, 284] on input "False" at bounding box center [363, 285] width 7 height 6
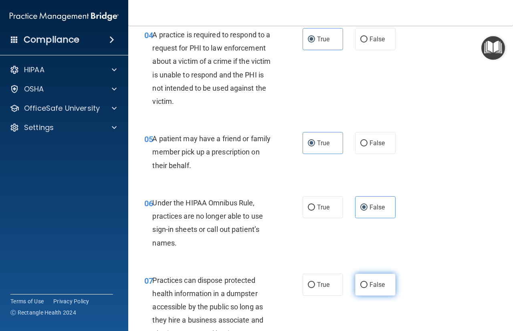
radio input "true"
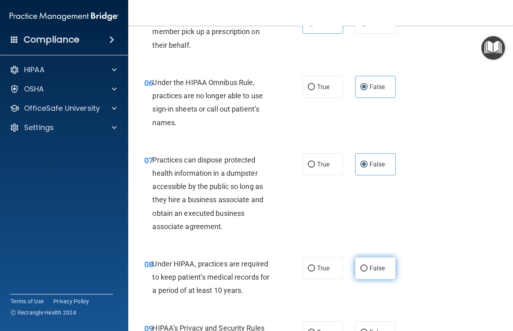
click at [372, 267] on span "False" at bounding box center [378, 268] width 16 height 8
click at [368, 267] on input "False" at bounding box center [363, 268] width 7 height 6
radio input "true"
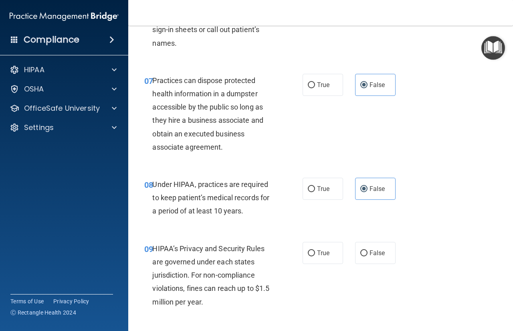
scroll to position [521, 0]
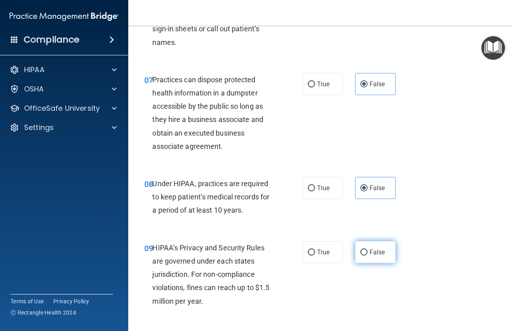
click at [370, 251] on span "False" at bounding box center [378, 252] width 16 height 8
click at [368, 251] on input "False" at bounding box center [363, 252] width 7 height 6
radio input "true"
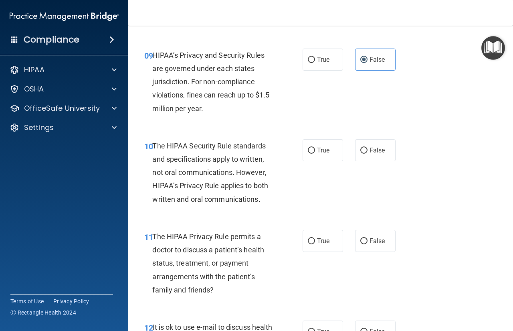
scroll to position [722, 0]
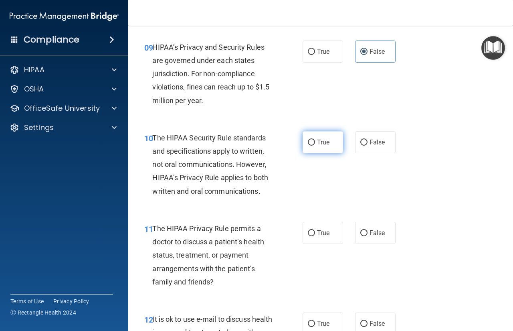
click at [307, 146] on label "True" at bounding box center [323, 142] width 40 height 22
click at [308, 146] on input "True" at bounding box center [311, 143] width 7 height 6
radio input "true"
click at [310, 241] on label "True" at bounding box center [323, 233] width 40 height 22
click at [310, 236] on input "True" at bounding box center [311, 233] width 7 height 6
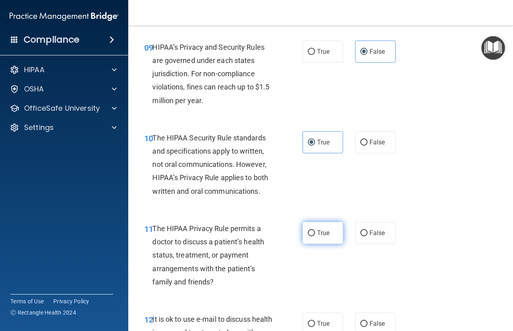
radio input "true"
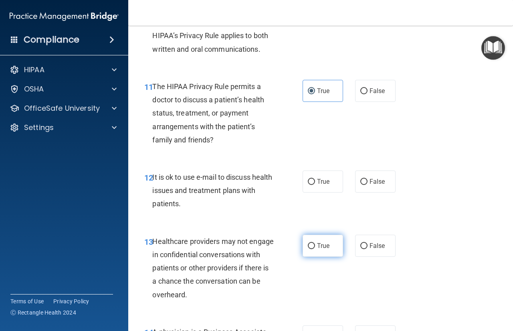
scroll to position [882, 0]
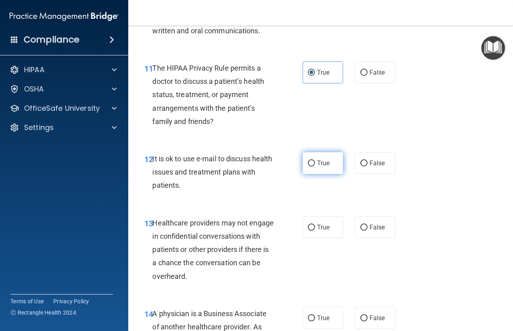
click at [314, 161] on label "True" at bounding box center [323, 163] width 40 height 22
click at [314, 161] on input "True" at bounding box center [311, 163] width 7 height 6
radio input "true"
click at [377, 230] on span "False" at bounding box center [378, 227] width 16 height 8
click at [368, 230] on input "False" at bounding box center [363, 228] width 7 height 6
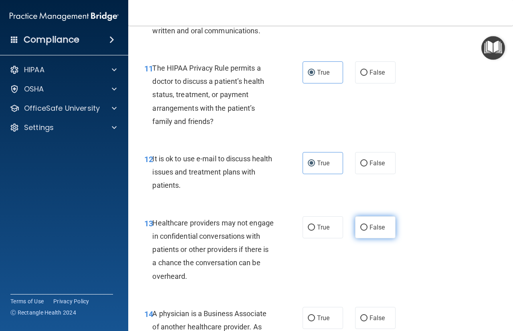
radio input "true"
click at [370, 320] on span "False" at bounding box center [378, 318] width 16 height 8
click at [367, 320] on input "False" at bounding box center [363, 318] width 7 height 6
radio input "true"
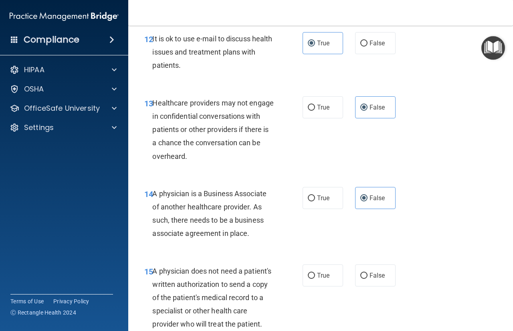
scroll to position [1002, 0]
click at [320, 275] on span "True" at bounding box center [323, 275] width 12 height 8
click at [315, 275] on input "True" at bounding box center [311, 275] width 7 height 6
radio input "true"
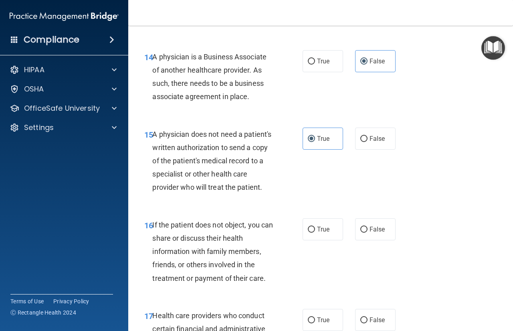
scroll to position [1163, 0]
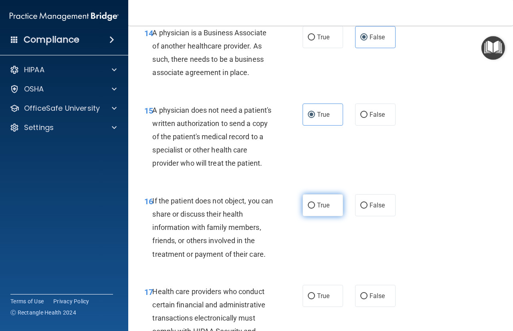
click at [317, 209] on span "True" at bounding box center [323, 205] width 12 height 8
click at [315, 208] on input "True" at bounding box center [311, 205] width 7 height 6
radio input "true"
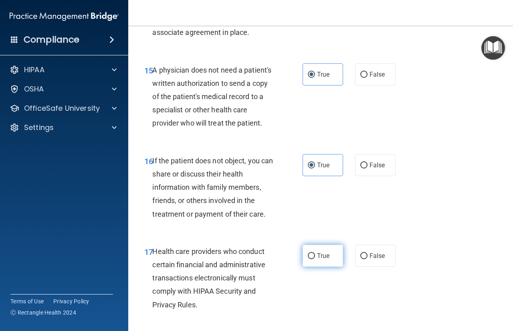
click at [317, 259] on span "True" at bounding box center [323, 256] width 12 height 8
click at [315, 259] on input "True" at bounding box center [311, 256] width 7 height 6
radio input "true"
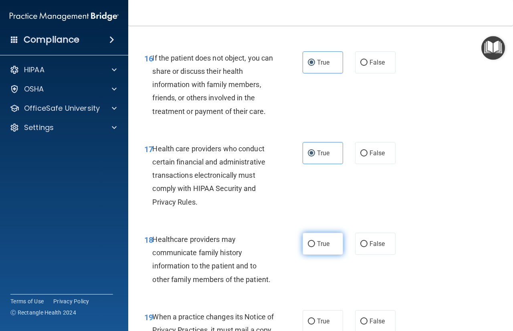
scroll to position [1323, 0]
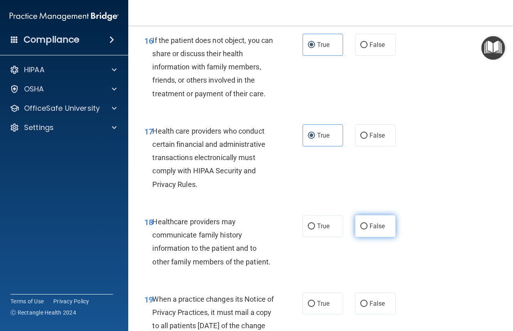
click at [376, 237] on label "False" at bounding box center [375, 226] width 40 height 22
click at [368, 229] on input "False" at bounding box center [363, 226] width 7 height 6
radio input "true"
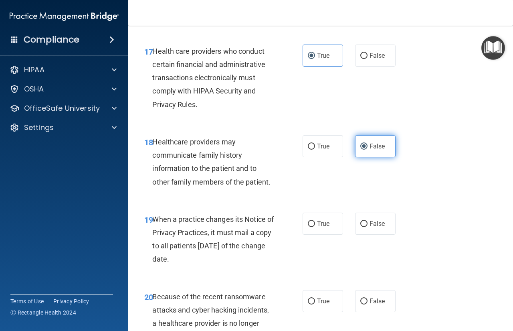
scroll to position [1403, 0]
click at [375, 227] on span "False" at bounding box center [378, 223] width 16 height 8
click at [368, 227] on input "False" at bounding box center [363, 223] width 7 height 6
radio input "true"
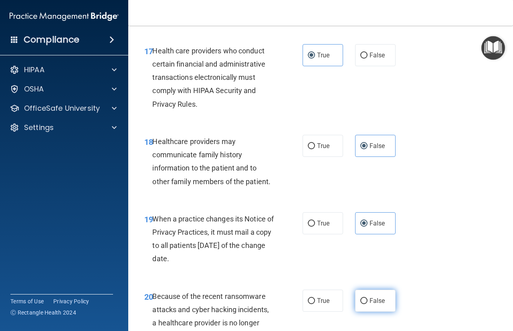
click at [387, 312] on label "False" at bounding box center [375, 300] width 40 height 22
click at [368, 304] on input "False" at bounding box center [363, 301] width 7 height 6
radio input "true"
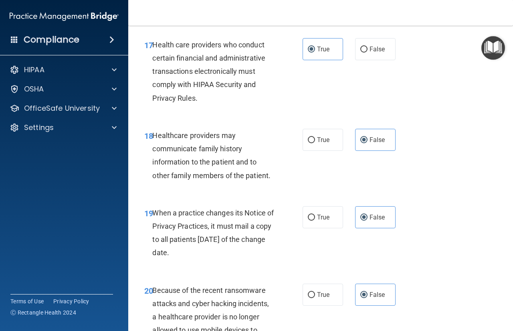
scroll to position [1523, 0]
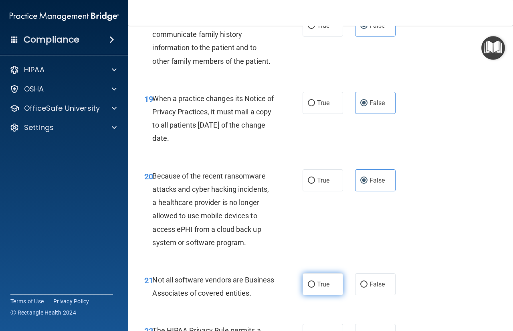
click at [323, 288] on span "True" at bounding box center [323, 284] width 12 height 8
click at [315, 287] on input "True" at bounding box center [311, 284] width 7 height 6
radio input "true"
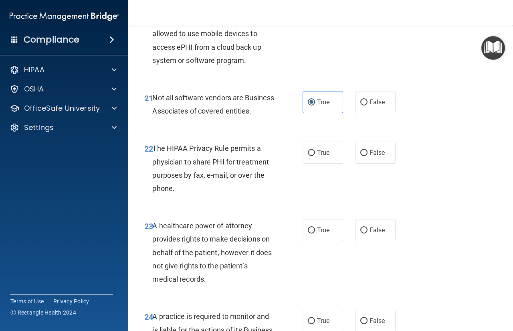
scroll to position [1724, 0]
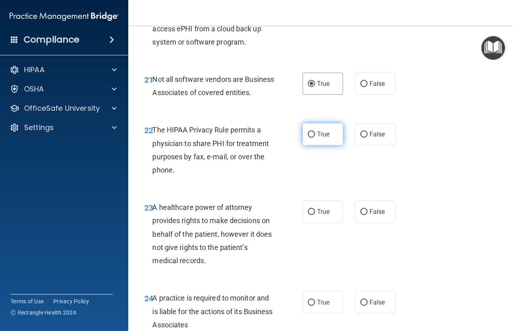
click at [317, 138] on span "True" at bounding box center [323, 134] width 12 height 8
click at [315, 138] on input "True" at bounding box center [311, 134] width 7 height 6
radio input "true"
click at [379, 223] on label "False" at bounding box center [375, 211] width 40 height 22
click at [368, 215] on input "False" at bounding box center [363, 212] width 7 height 6
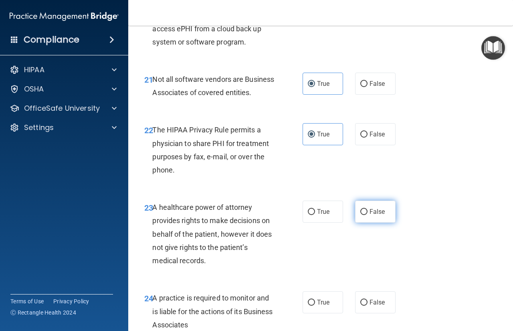
radio input "true"
click at [373, 306] on span "False" at bounding box center [378, 302] width 16 height 8
click at [368, 305] on input "False" at bounding box center [363, 302] width 7 height 6
radio input "true"
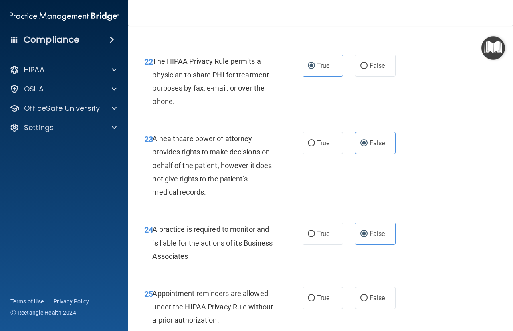
scroll to position [1806, 0]
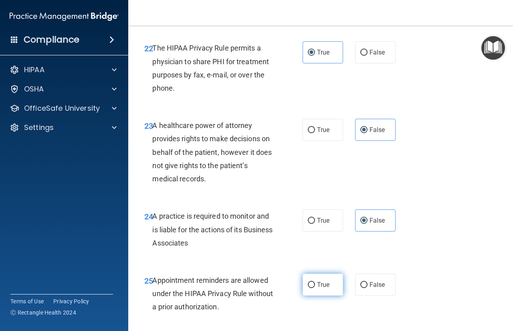
click at [330, 295] on label "True" at bounding box center [323, 284] width 40 height 22
click at [315, 288] on input "True" at bounding box center [311, 285] width 7 height 6
radio input "true"
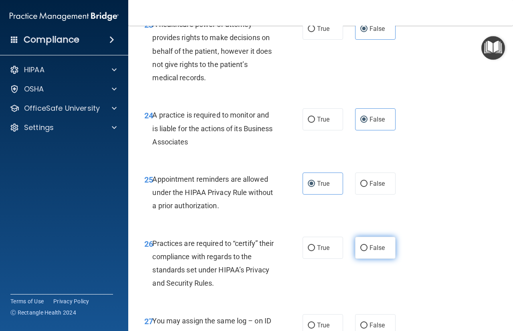
scroll to position [1926, 0]
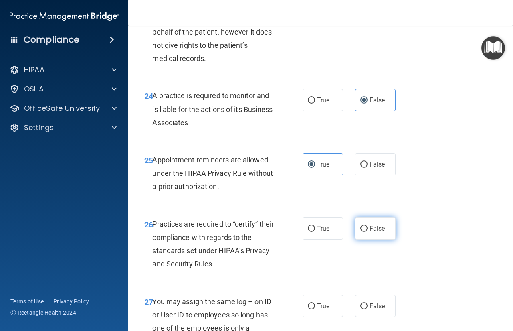
click at [374, 239] on label "False" at bounding box center [375, 228] width 40 height 22
click at [368, 232] on input "False" at bounding box center [363, 229] width 7 height 6
radio input "true"
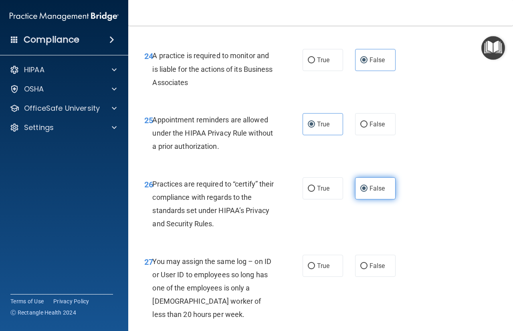
scroll to position [2006, 0]
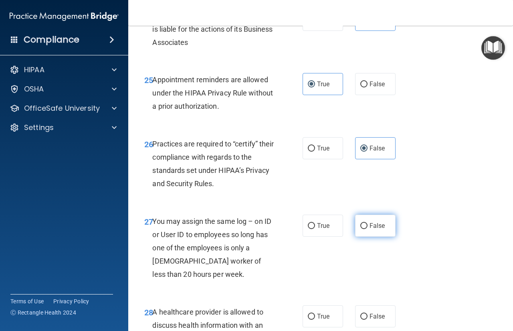
click at [371, 229] on span "False" at bounding box center [378, 226] width 16 height 8
click at [368, 229] on input "False" at bounding box center [363, 226] width 7 height 6
radio input "true"
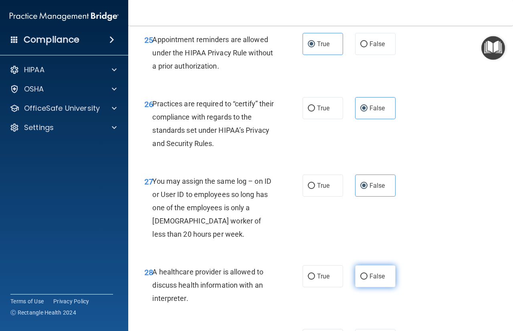
scroll to position [2086, 0]
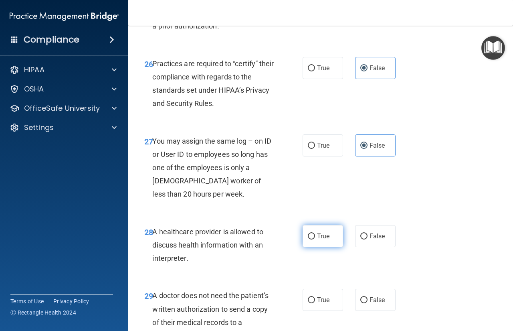
click at [314, 247] on label "True" at bounding box center [323, 236] width 40 height 22
click at [314, 239] on input "True" at bounding box center [311, 236] width 7 height 6
radio input "true"
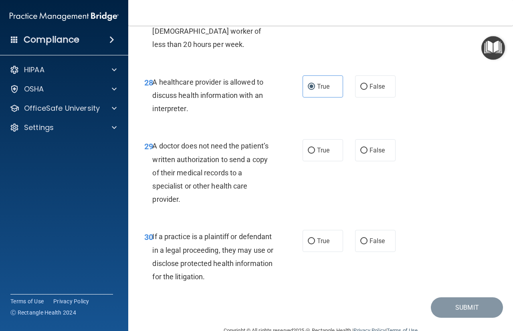
scroll to position [2281, 0]
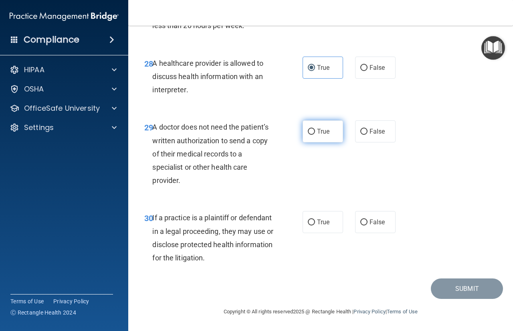
click at [303, 136] on label "True" at bounding box center [323, 131] width 40 height 22
click at [308, 135] on input "True" at bounding box center [311, 132] width 7 height 6
radio input "true"
click at [324, 224] on span "True" at bounding box center [323, 222] width 12 height 8
click at [315, 224] on input "True" at bounding box center [311, 222] width 7 height 6
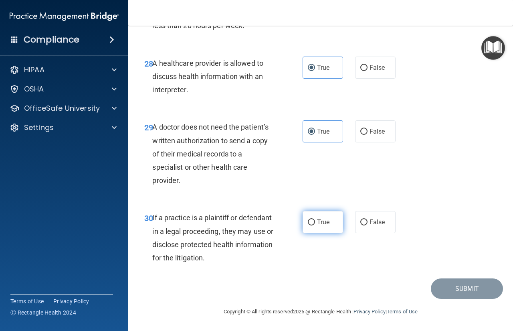
radio input "true"
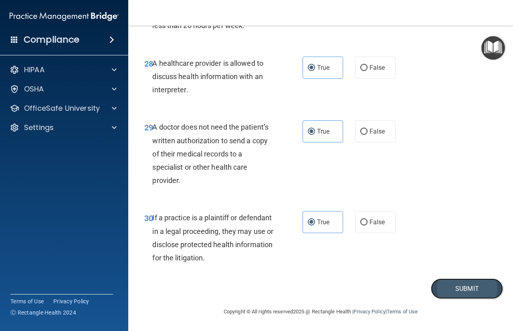
click at [465, 291] on button "Submit" at bounding box center [467, 288] width 72 height 20
